Goal: Find specific page/section: Find specific page/section

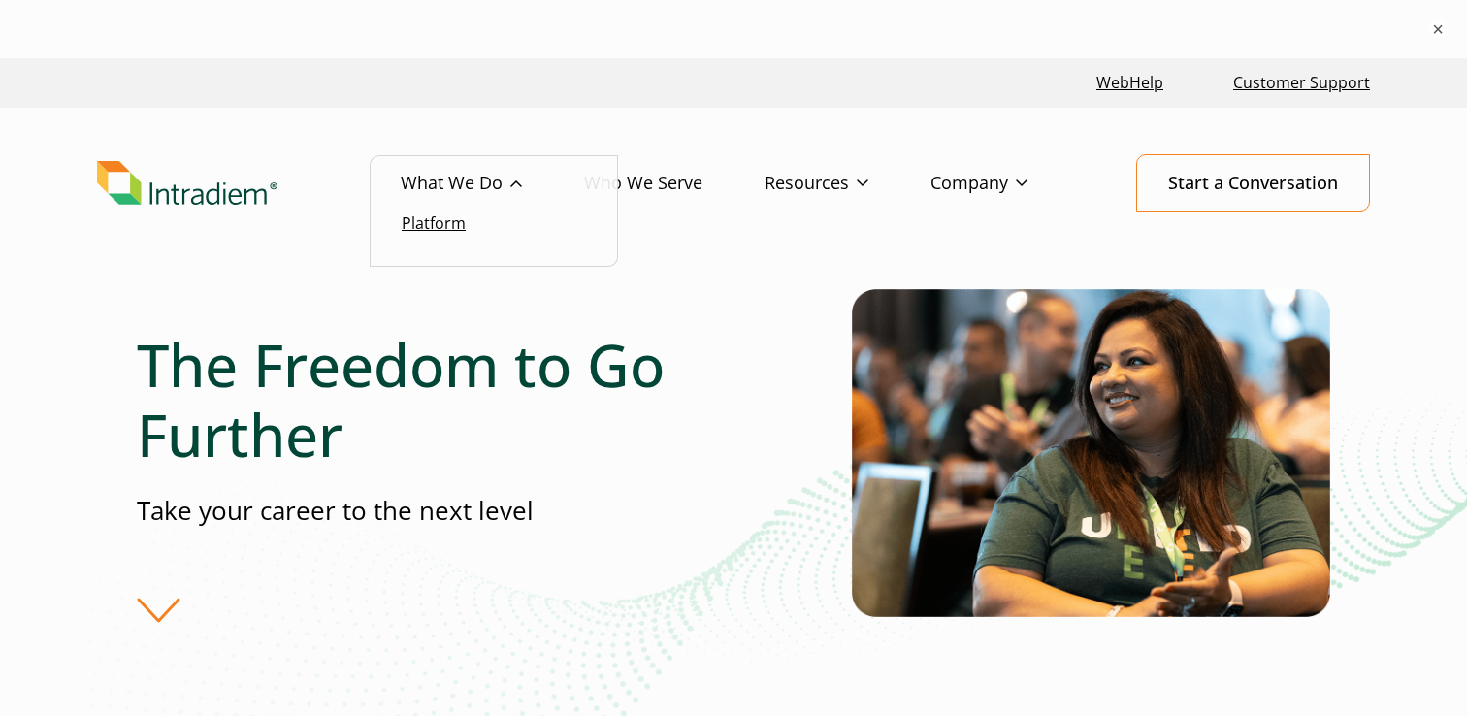
click at [435, 223] on link "Platform" at bounding box center [434, 222] width 64 height 21
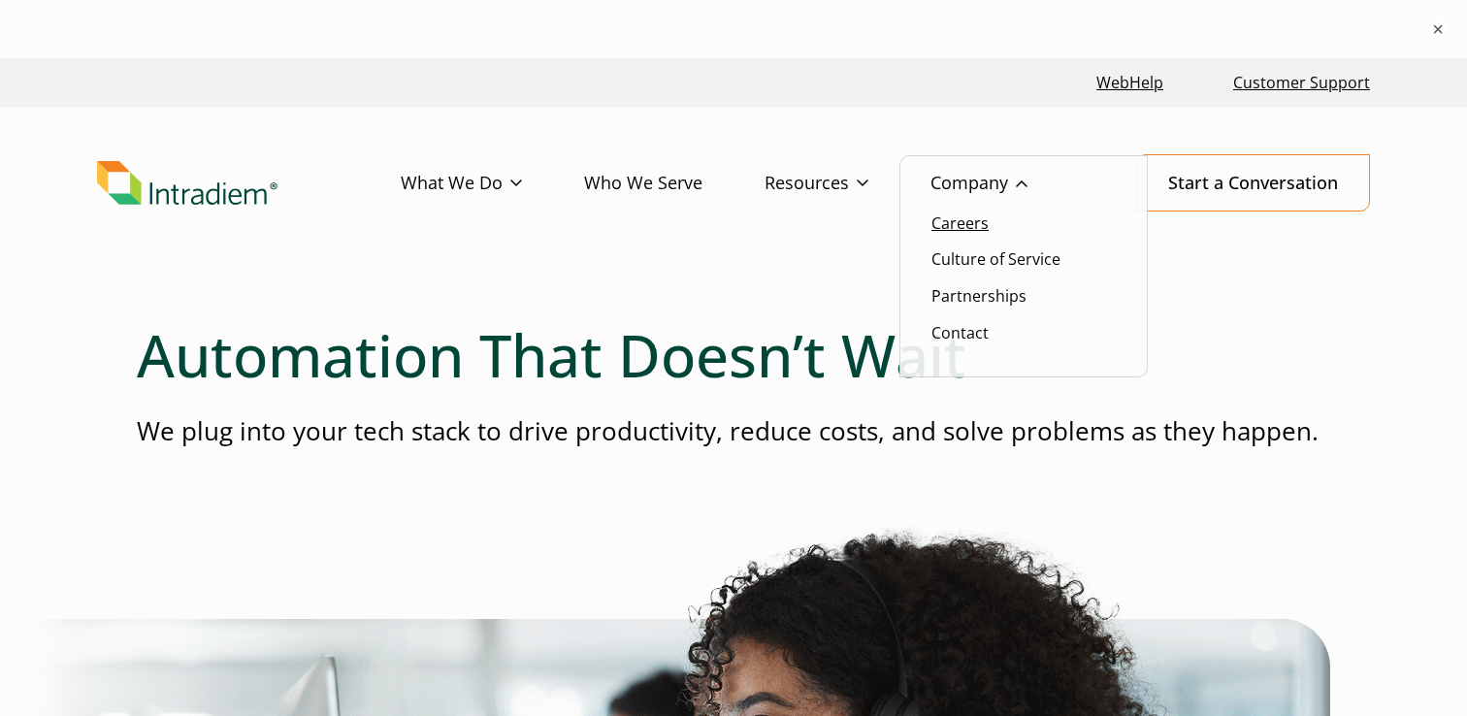
click at [945, 223] on link "Careers" at bounding box center [959, 222] width 57 height 21
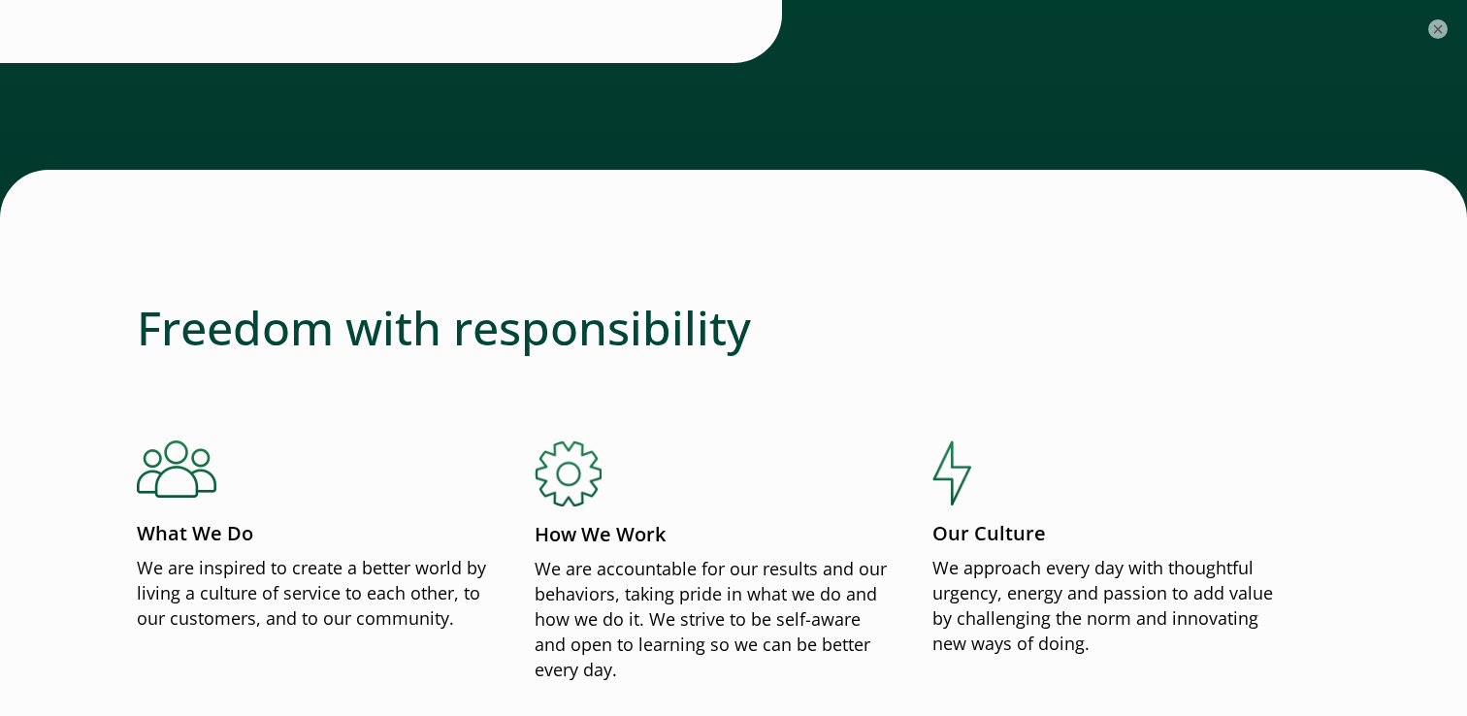
scroll to position [2031, 0]
